Goal: Check status: Check status

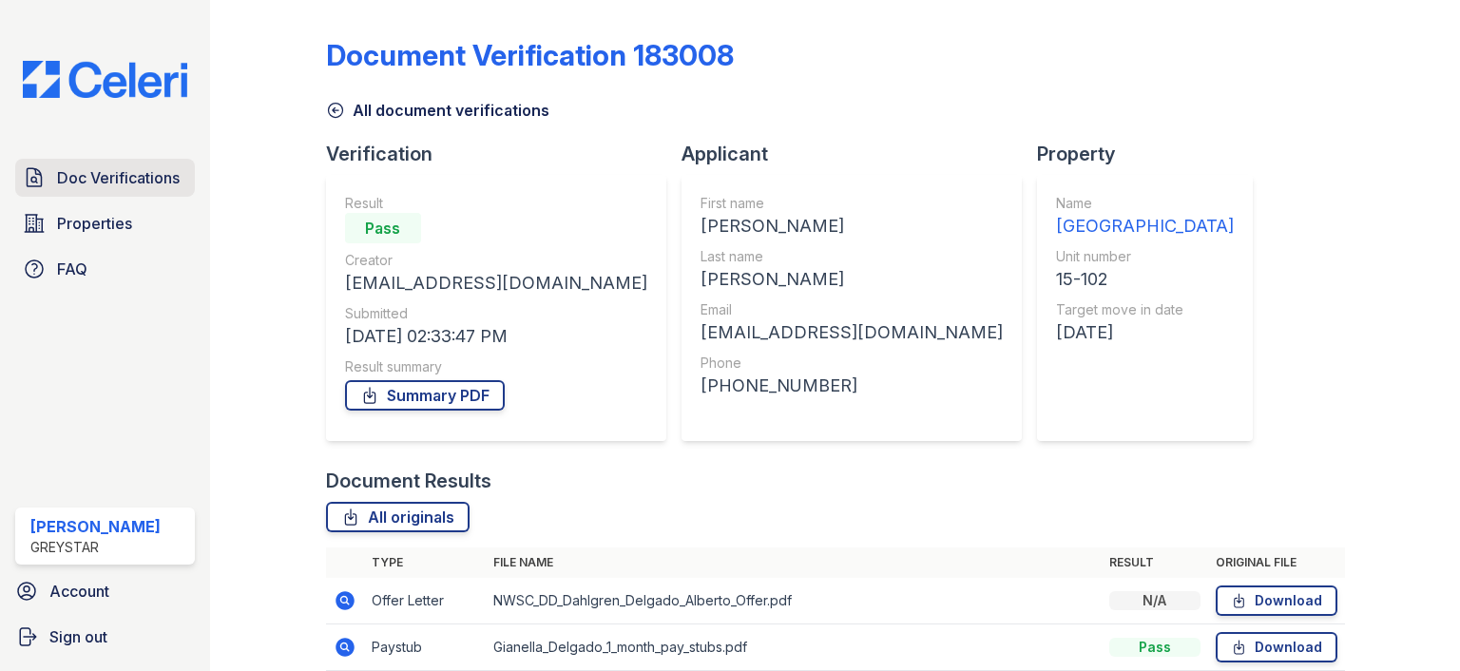
click at [134, 164] on link "Doc Verifications" at bounding box center [105, 178] width 180 height 38
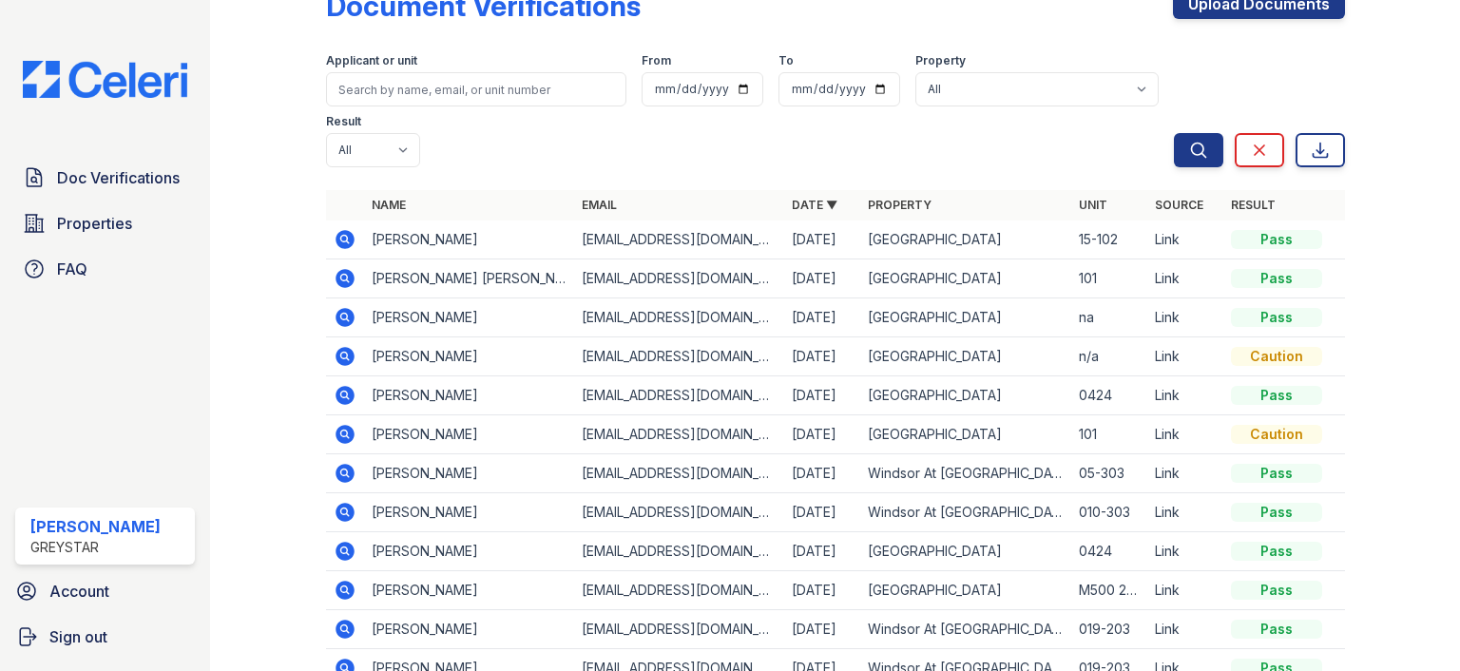
scroll to position [95, 0]
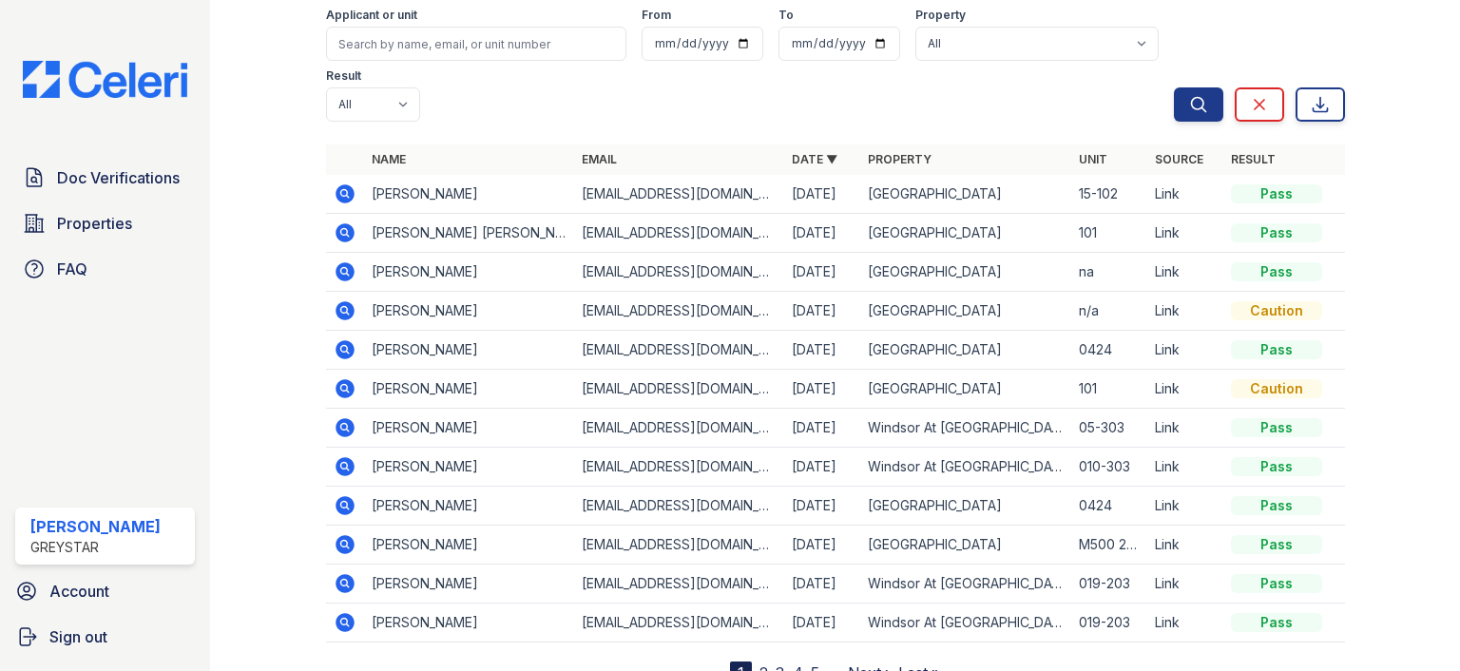
click at [340, 383] on icon at bounding box center [345, 388] width 23 height 23
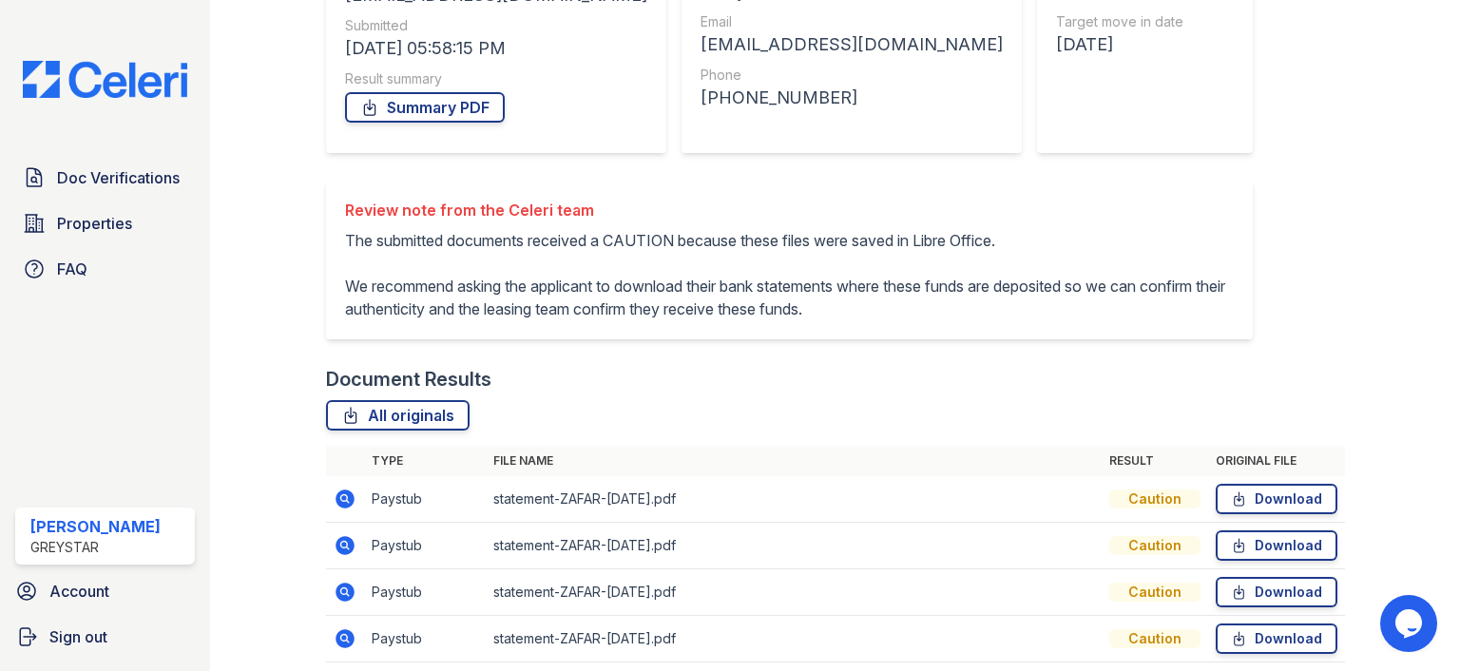
scroll to position [385, 0]
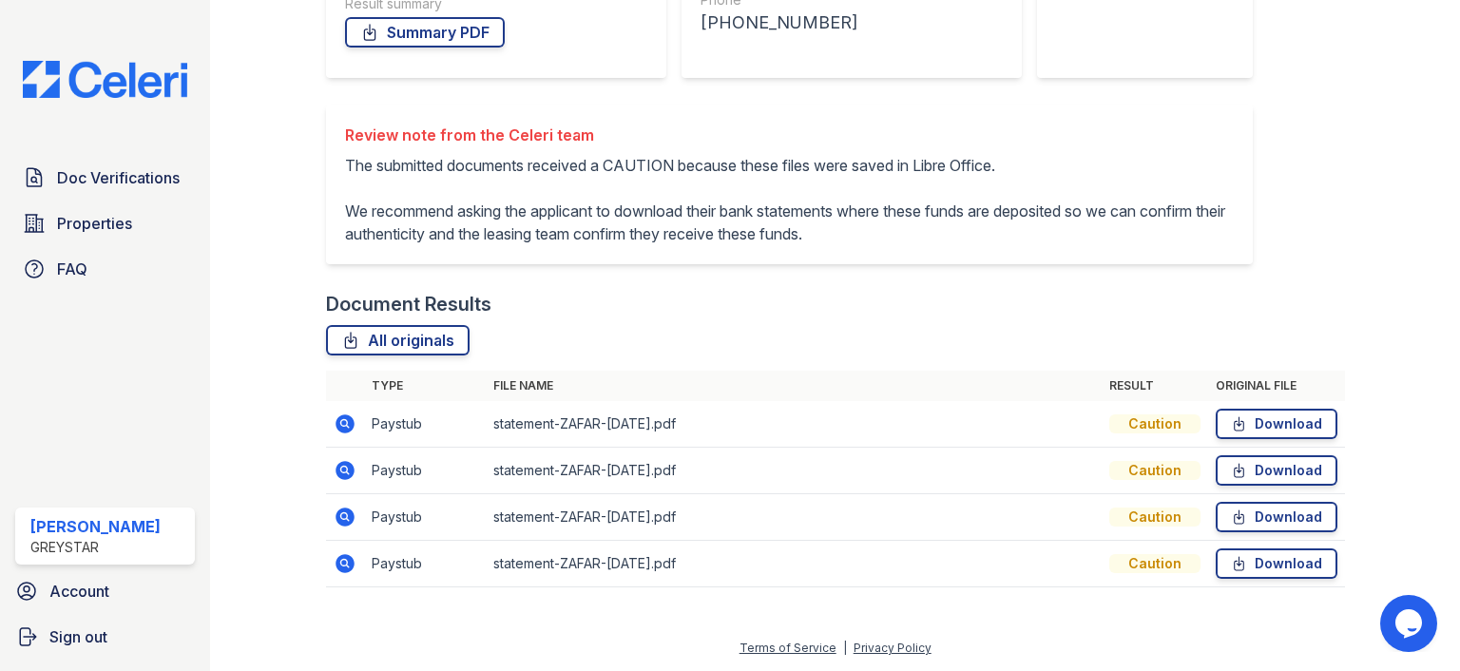
click at [347, 427] on icon at bounding box center [345, 423] width 23 height 23
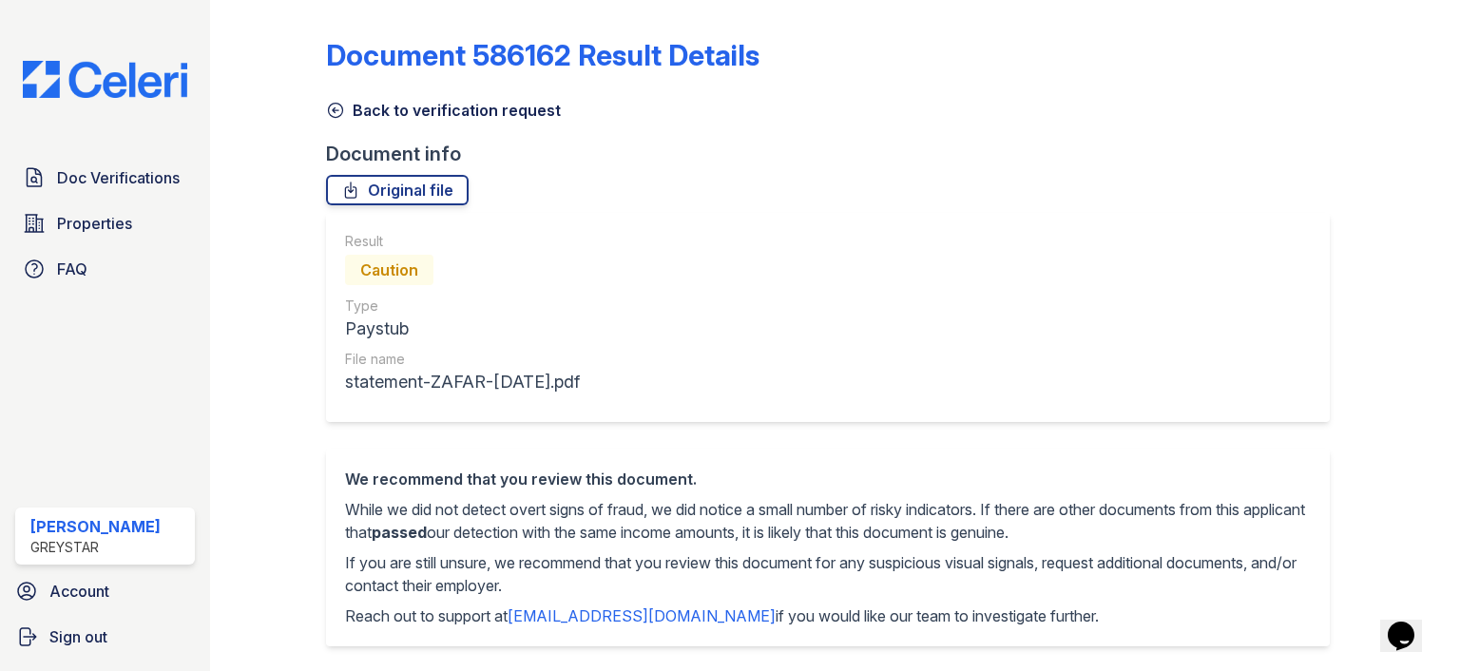
click at [361, 115] on link "Back to verification request" at bounding box center [443, 110] width 235 height 23
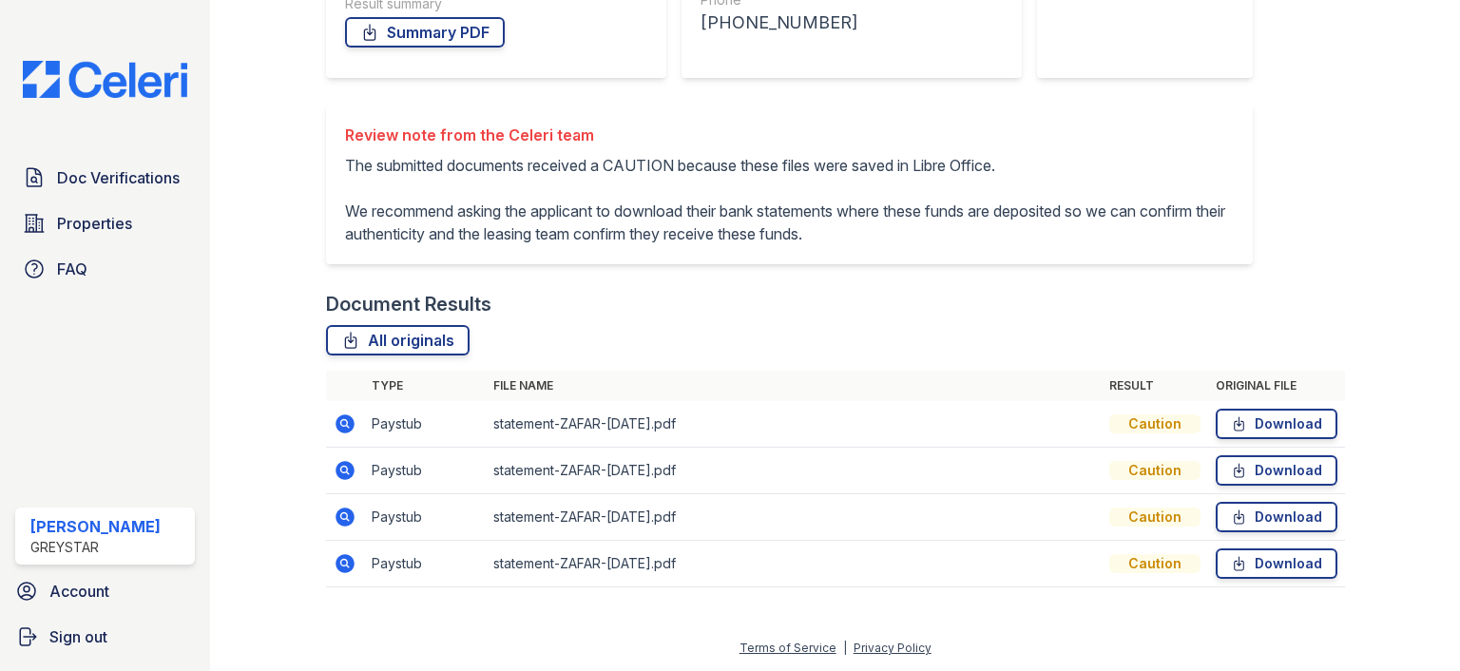
scroll to position [385, 0]
click at [342, 569] on icon at bounding box center [344, 563] width 19 height 19
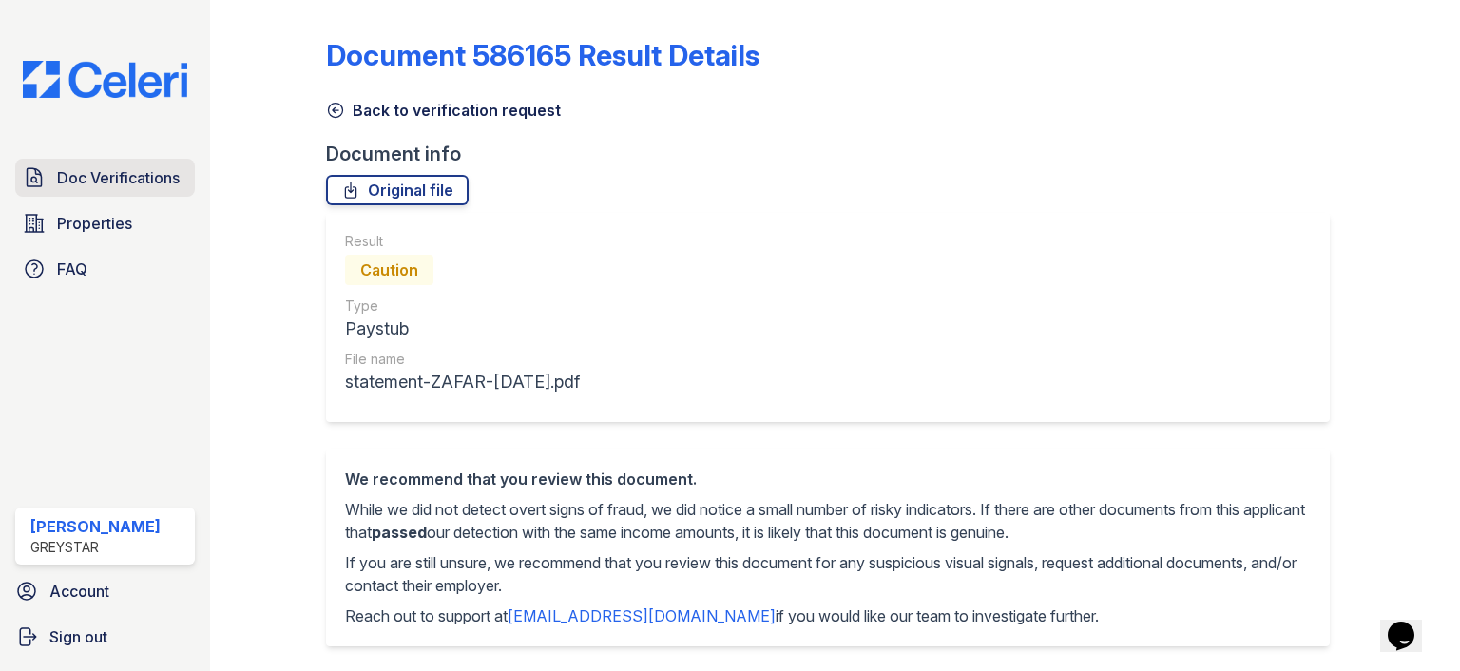
click at [135, 185] on span "Doc Verifications" at bounding box center [118, 177] width 123 height 23
